Goal: Task Accomplishment & Management: Use online tool/utility

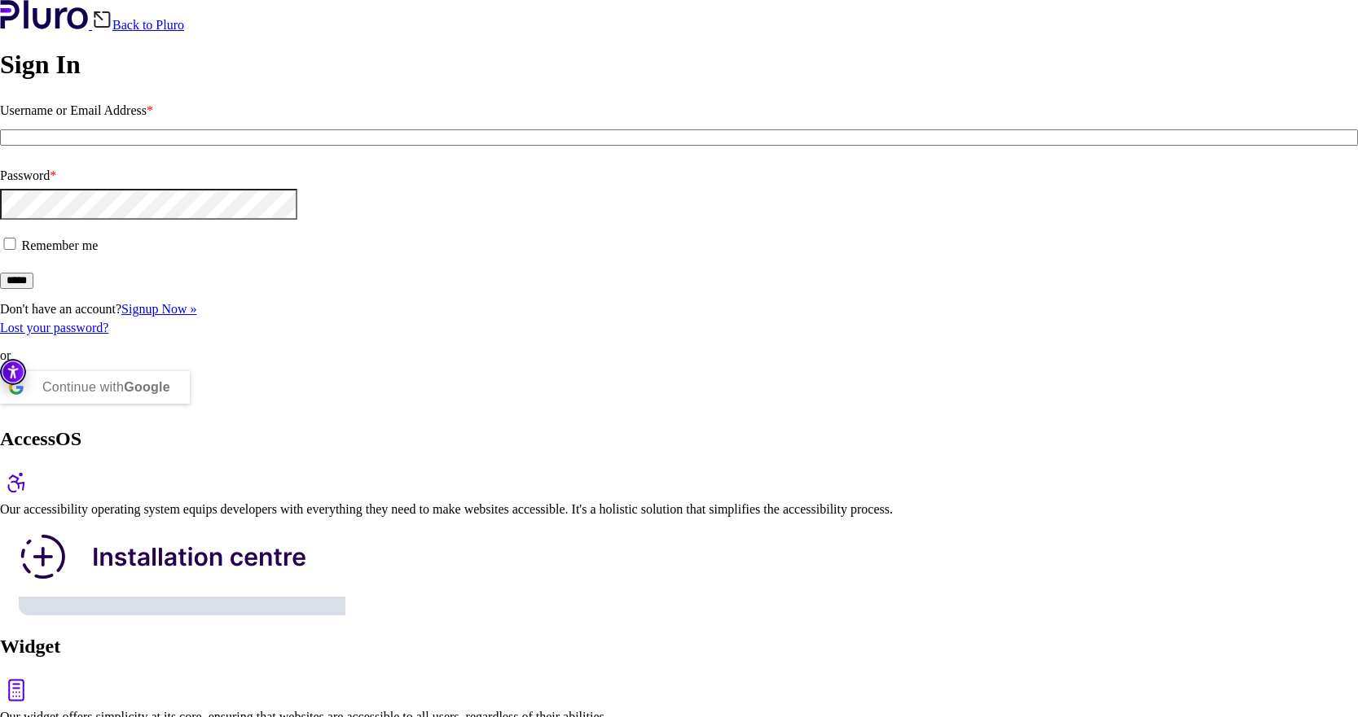
click at [169, 146] on input "Username or Email Address *" at bounding box center [679, 137] width 1358 height 16
type input "**********"
click at [22, 252] on span at bounding box center [22, 246] width 0 height 14
click at [33, 289] on input "*****" at bounding box center [16, 281] width 33 height 16
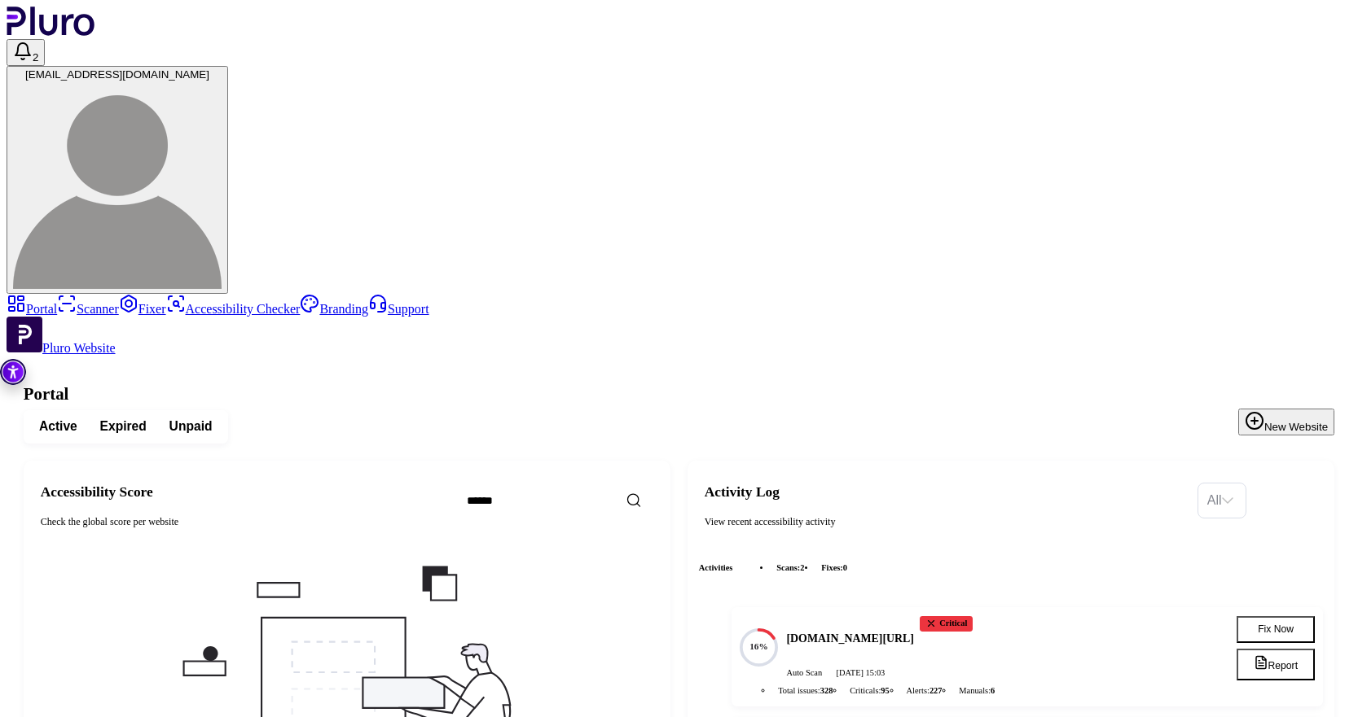
click at [1074, 616] on div "www.ferrari.com/it-IT Critical Auto Scan 04.09.2025 at 15:03" at bounding box center [1000, 647] width 428 height 63
click at [1271, 649] on button "Report" at bounding box center [1275, 665] width 78 height 32
click at [1246, 483] on div "All" at bounding box center [1221, 501] width 49 height 36
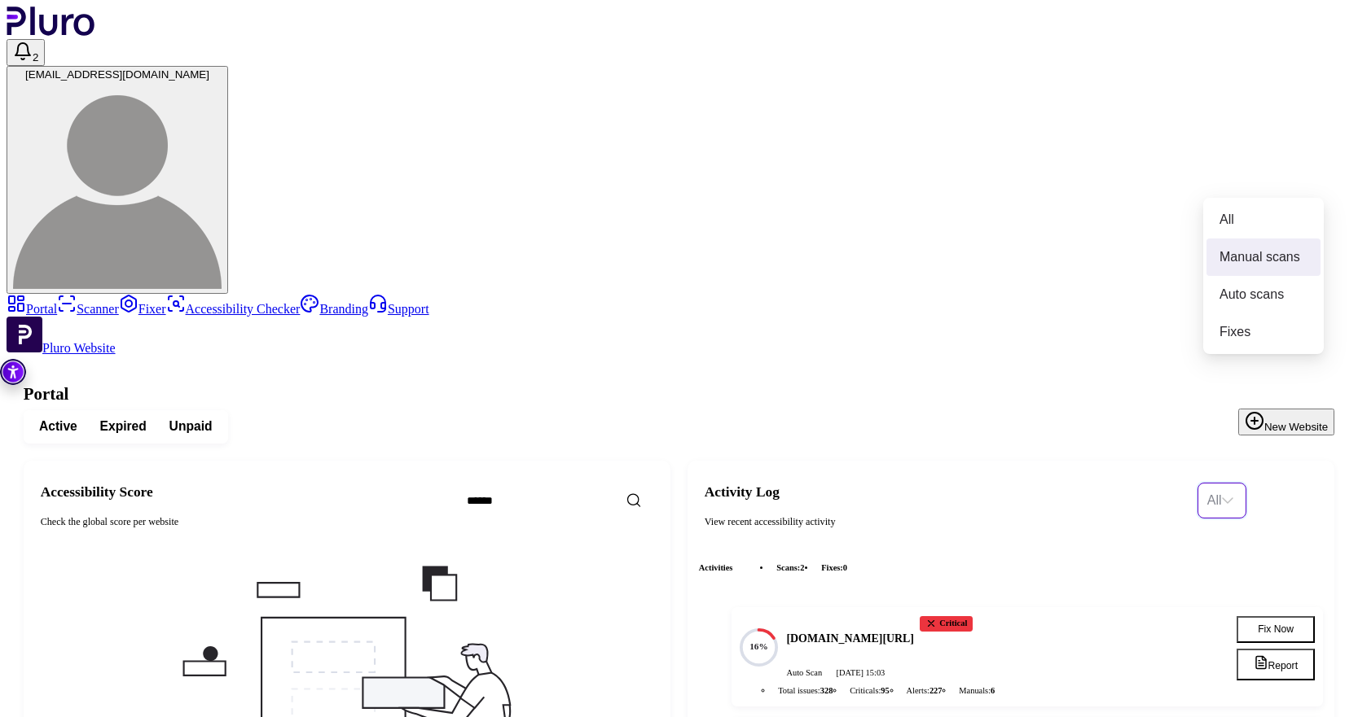
click at [1239, 255] on div "Manual scans" at bounding box center [1263, 257] width 88 height 18
click at [1271, 484] on span "Manual scans" at bounding box center [1254, 501] width 95 height 34
click at [1239, 218] on div "All" at bounding box center [1263, 220] width 88 height 18
click at [768, 642] on text "16%" at bounding box center [758, 647] width 19 height 10
click at [972, 616] on div "Critical" at bounding box center [945, 623] width 53 height 15
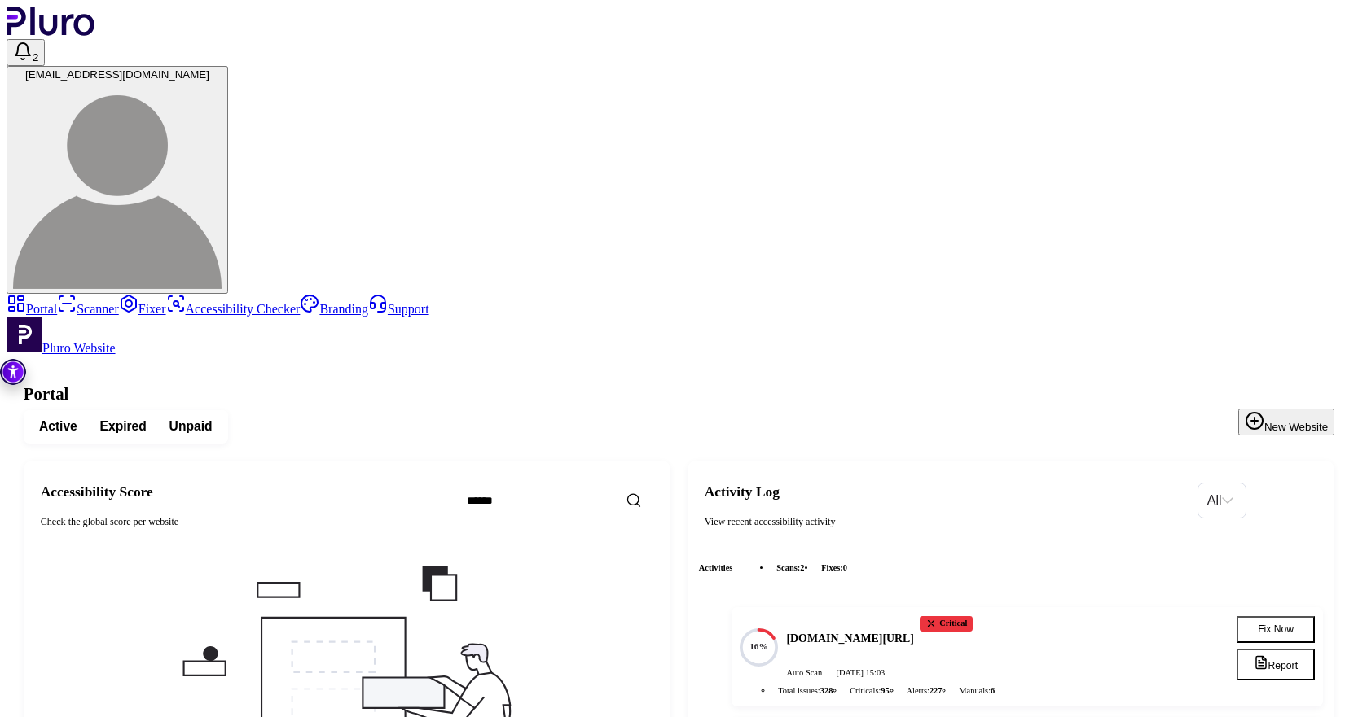
click at [1273, 616] on button "Fix Now" at bounding box center [1275, 629] width 78 height 27
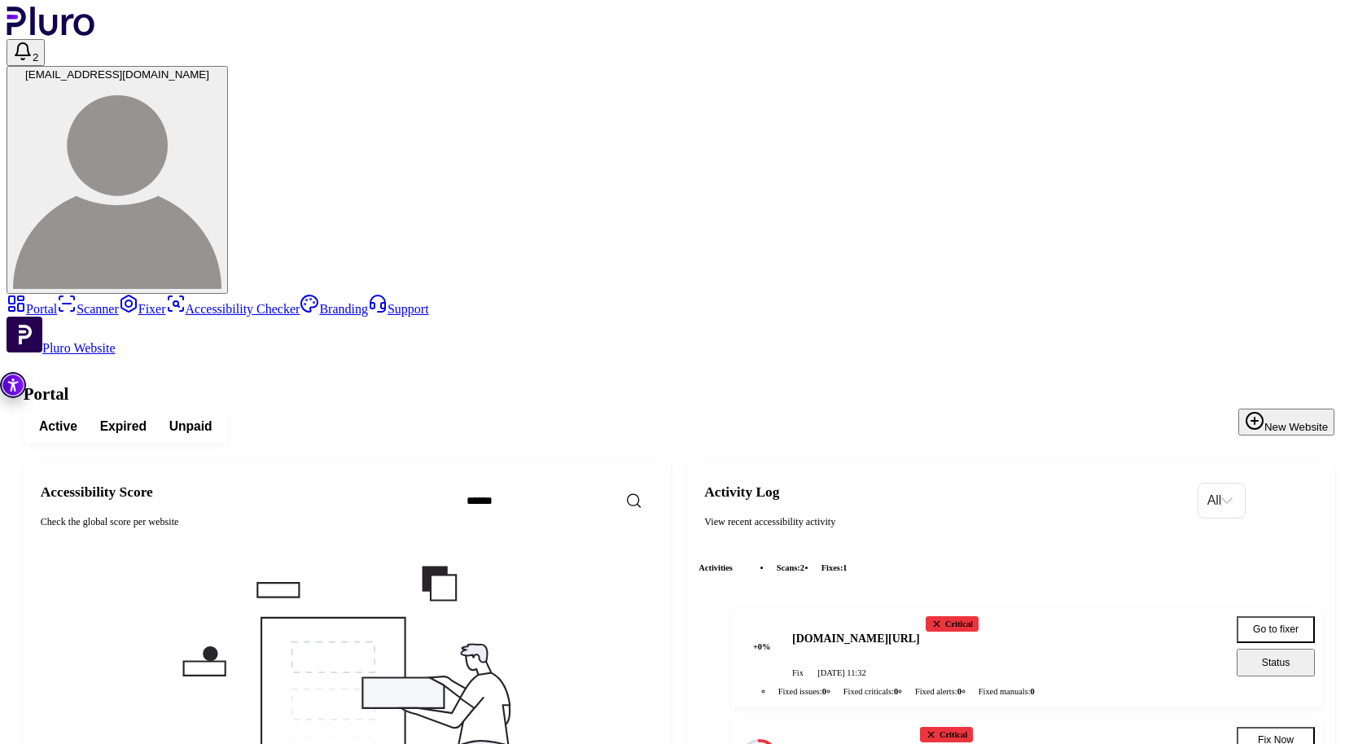
click at [1274, 649] on button "Status" at bounding box center [1276, 663] width 78 height 28
